Goal: Transaction & Acquisition: Purchase product/service

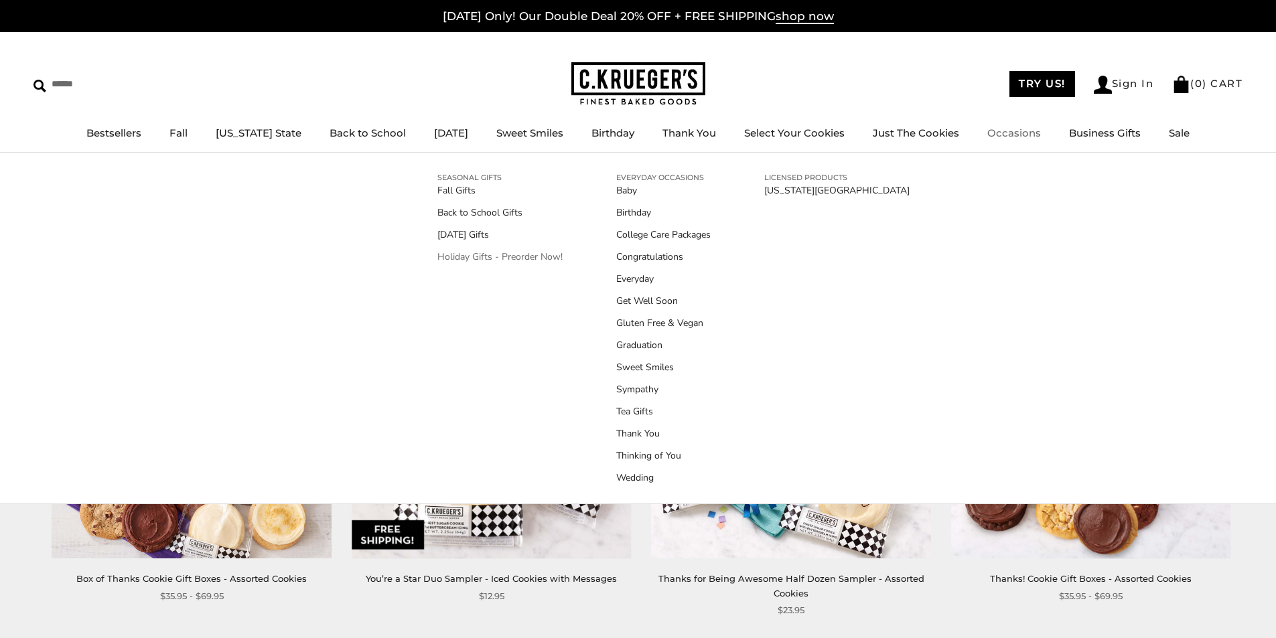
click at [486, 256] on link "Holiday Gifts - Preorder Now!" at bounding box center [499, 257] width 125 height 14
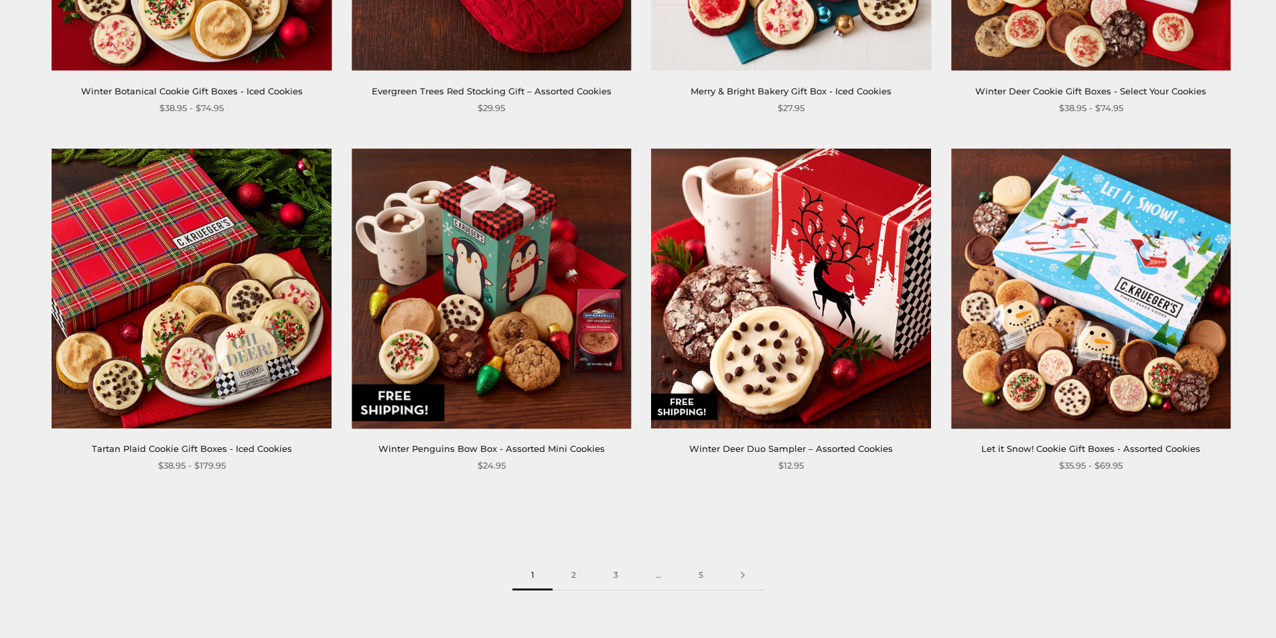
scroll to position [1942, 0]
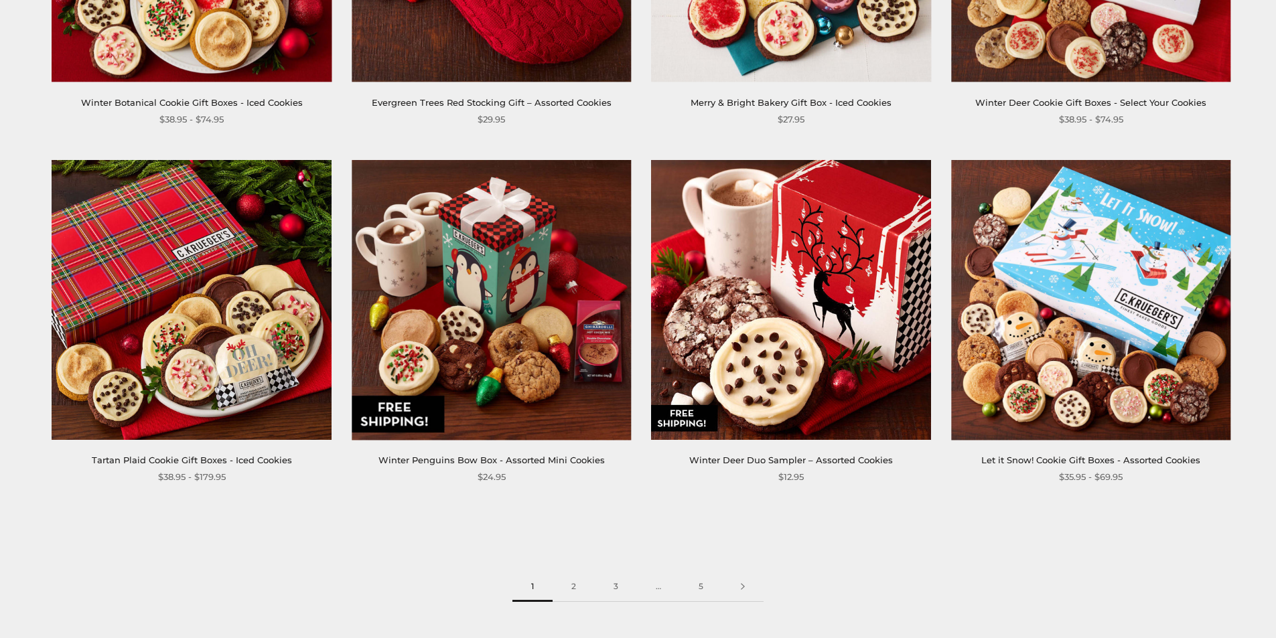
click at [234, 232] on img at bounding box center [191, 299] width 279 height 279
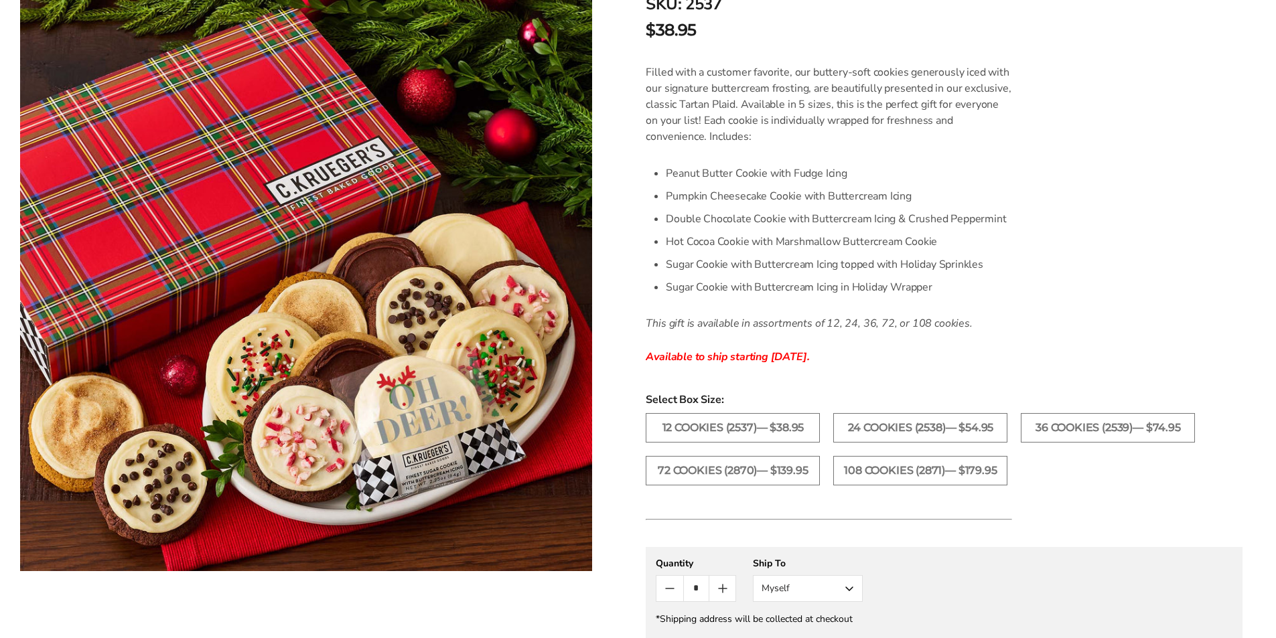
scroll to position [335, 0]
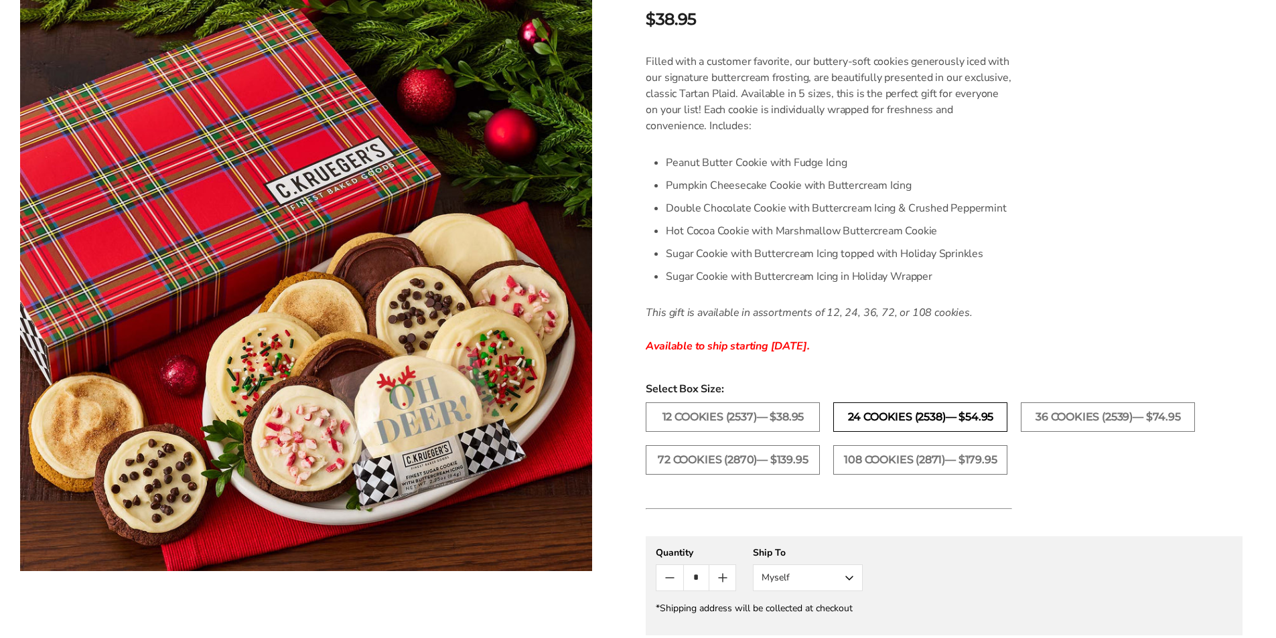
click at [957, 421] on label "24 Cookies (2538)— $54.95" at bounding box center [920, 417] width 174 height 29
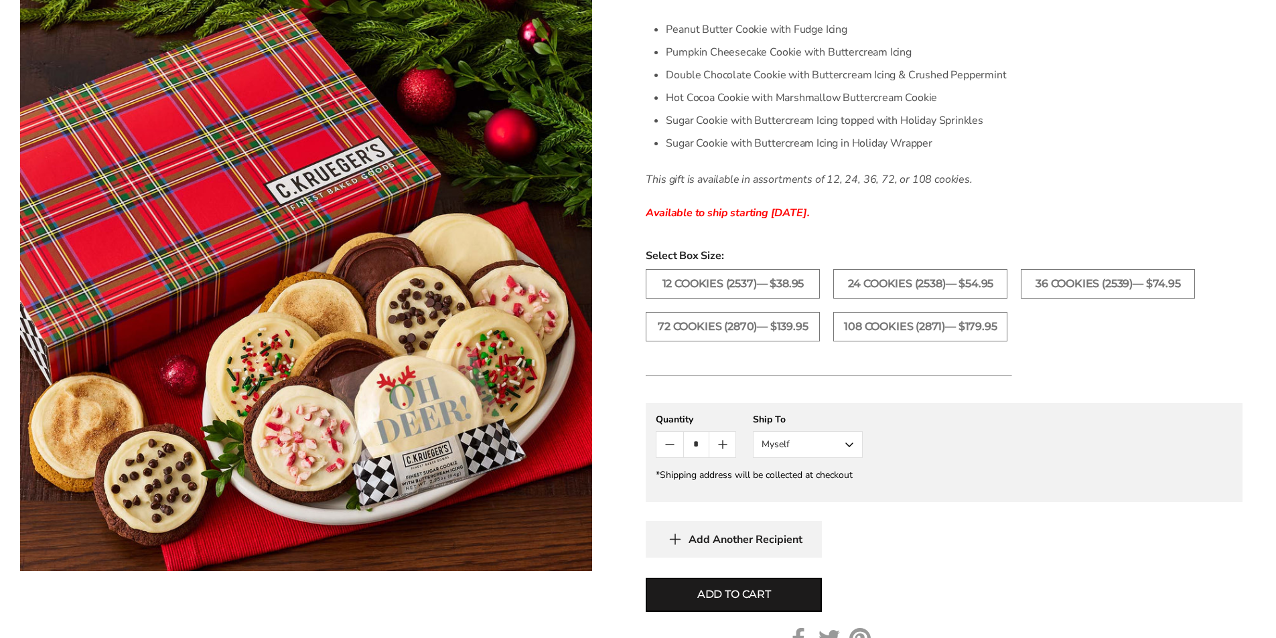
scroll to position [670, 0]
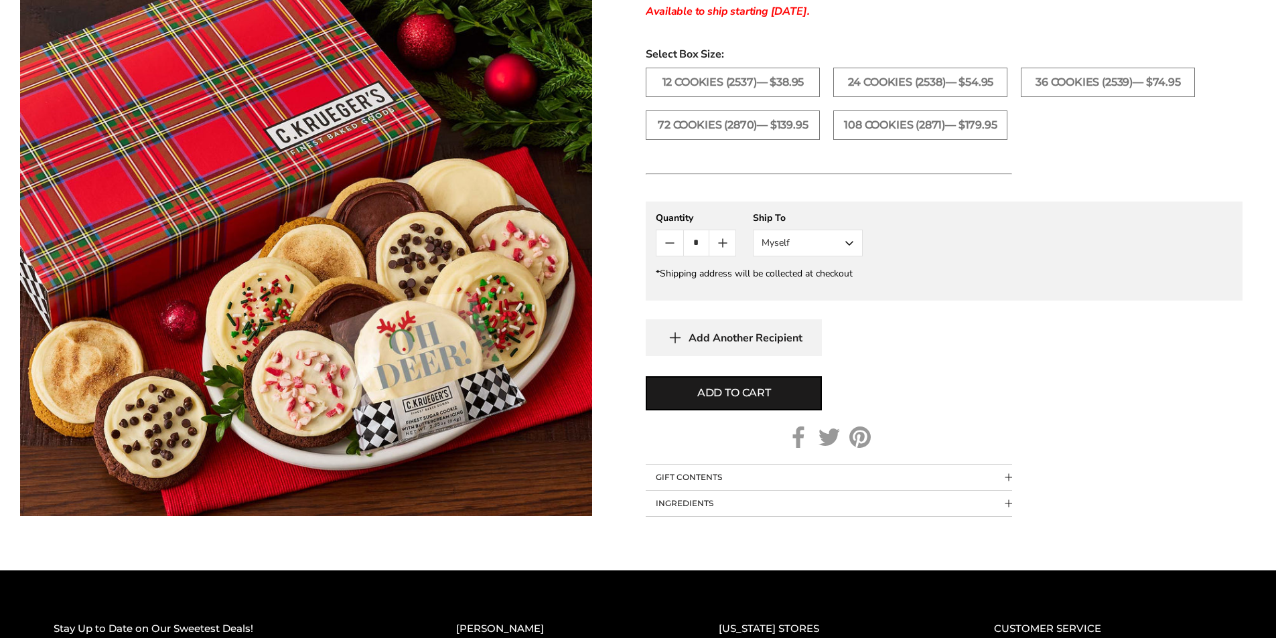
click at [846, 249] on button "Myself" at bounding box center [808, 243] width 110 height 27
click at [818, 295] on button "Other Recipient" at bounding box center [808, 293] width 109 height 24
